Goal: Information Seeking & Learning: Learn about a topic

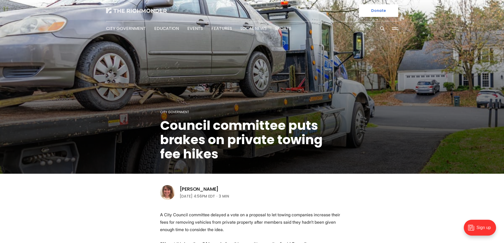
click at [135, 9] on img at bounding box center [136, 10] width 61 height 5
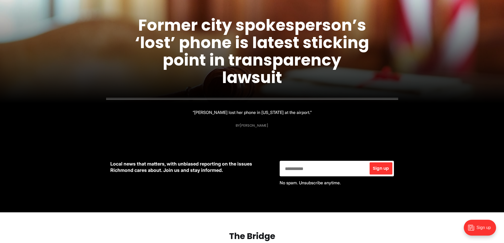
scroll to position [53, 0]
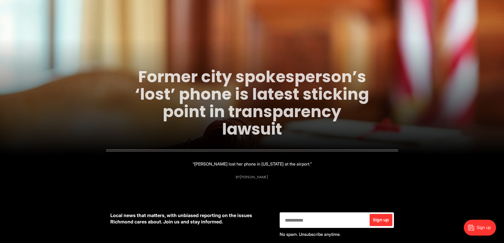
click at [237, 108] on link "Former city spokesperson’s ‘lost’ phone is latest sticking point in transparenc…" at bounding box center [252, 103] width 234 height 75
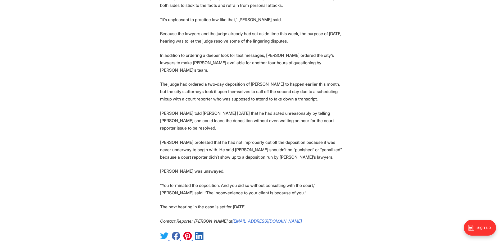
scroll to position [1004, 0]
